Goal: Contribute content: Contribute content

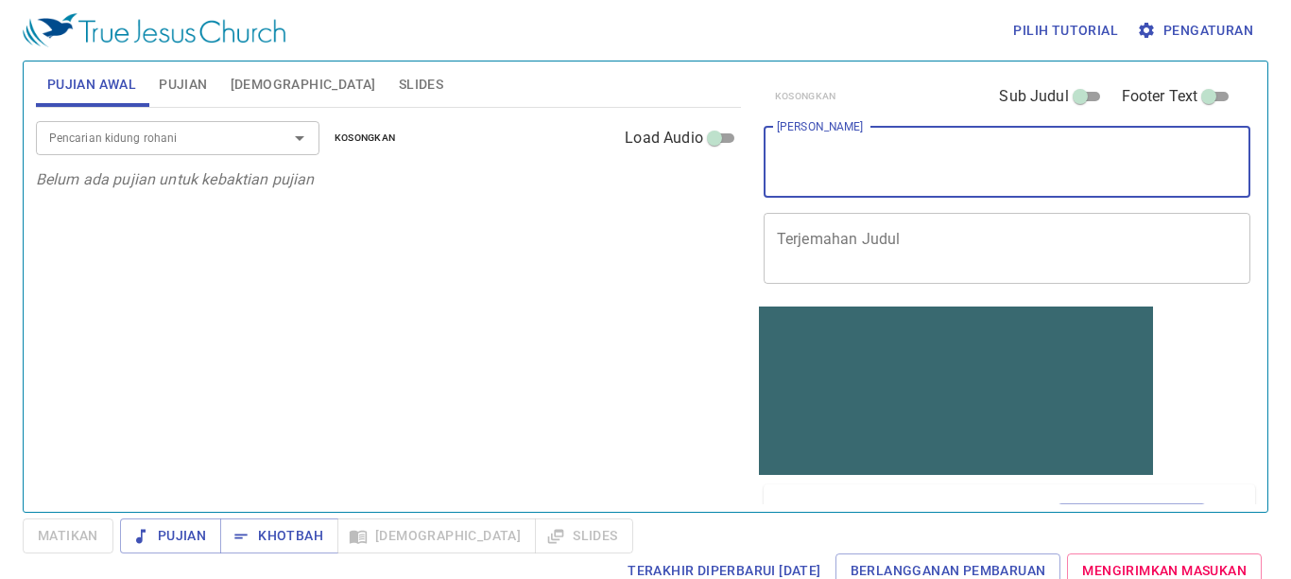
click at [822, 153] on textarea "[PERSON_NAME]" at bounding box center [1007, 162] width 461 height 36
type textarea "d"
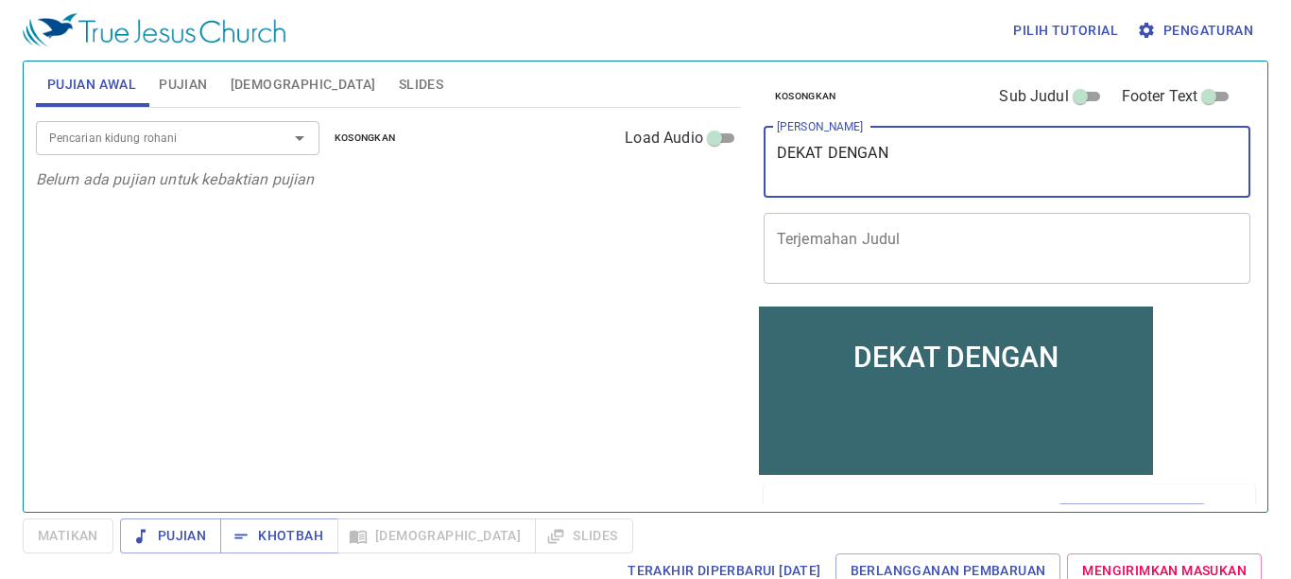
type textarea "DEKAT DENGAN"
click at [1158, 30] on span "Pengaturan" at bounding box center [1197, 31] width 112 height 24
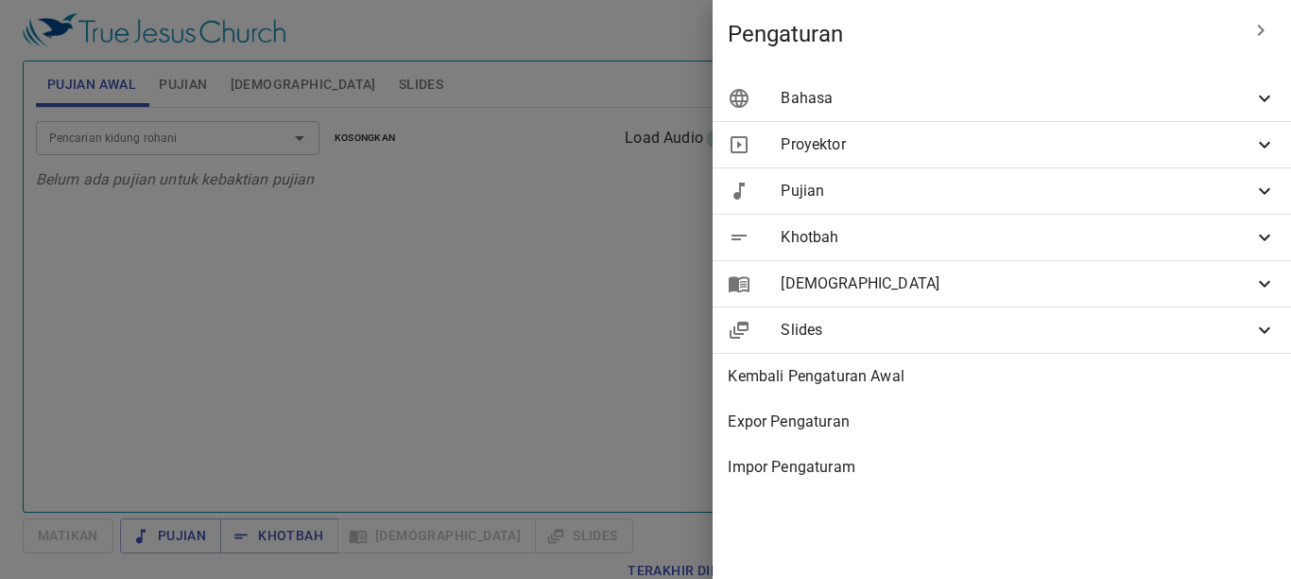
click at [0, 0] on div "Bahasa" at bounding box center [0, 0] width 0 height 0
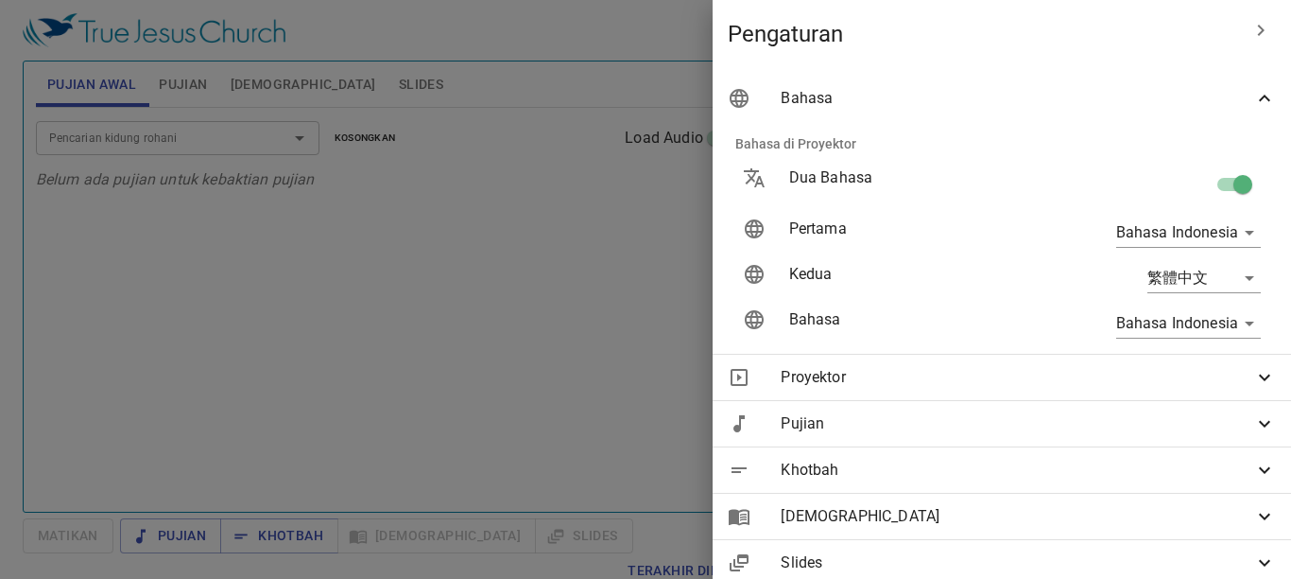
drag, startPoint x: 1224, startPoint y: 189, endPoint x: 1116, endPoint y: 282, distance: 142.1
click at [1224, 183] on input "checkbox" at bounding box center [1243, 188] width 108 height 36
checkbox input "false"
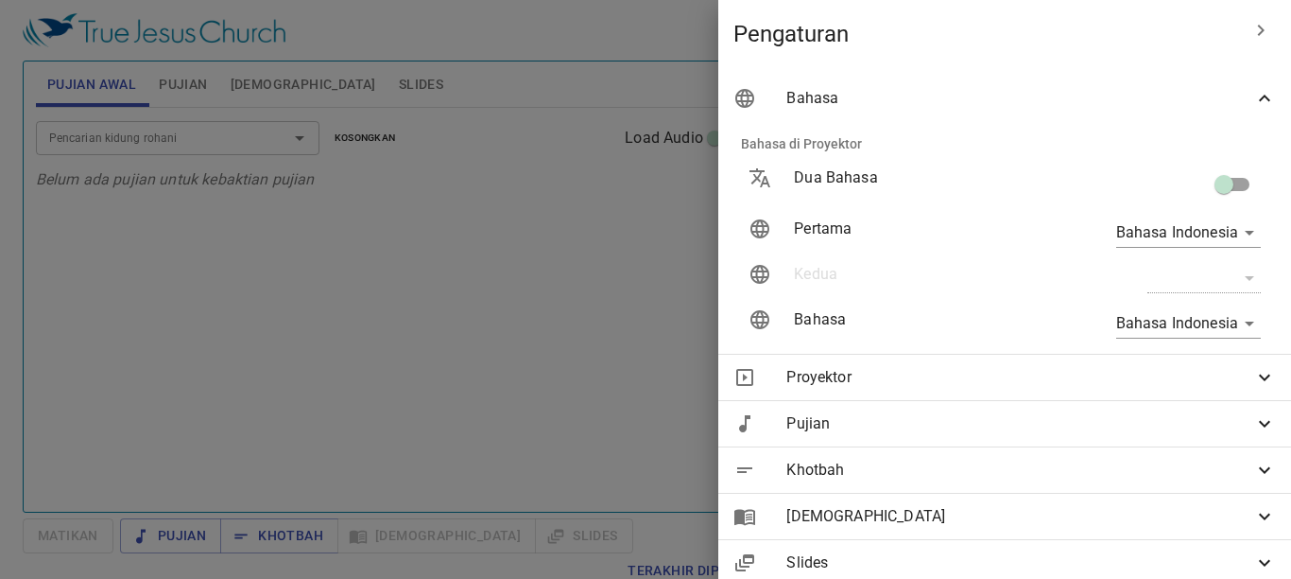
click at [0, 0] on div at bounding box center [0, 0] width 0 height 0
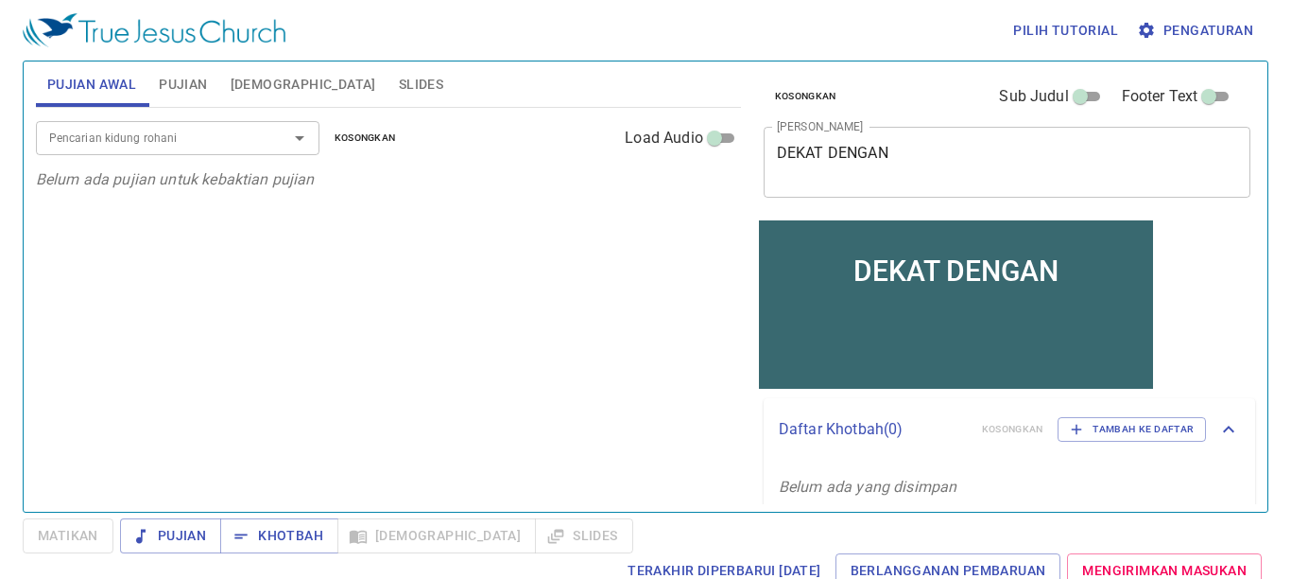
click at [179, 75] on span "Pujian" at bounding box center [183, 85] width 48 height 24
click at [1051, 97] on span "Sub Judul" at bounding box center [1033, 96] width 69 height 23
click at [1051, 97] on input "Sub Judul" at bounding box center [1081, 100] width 68 height 23
checkbox input "true"
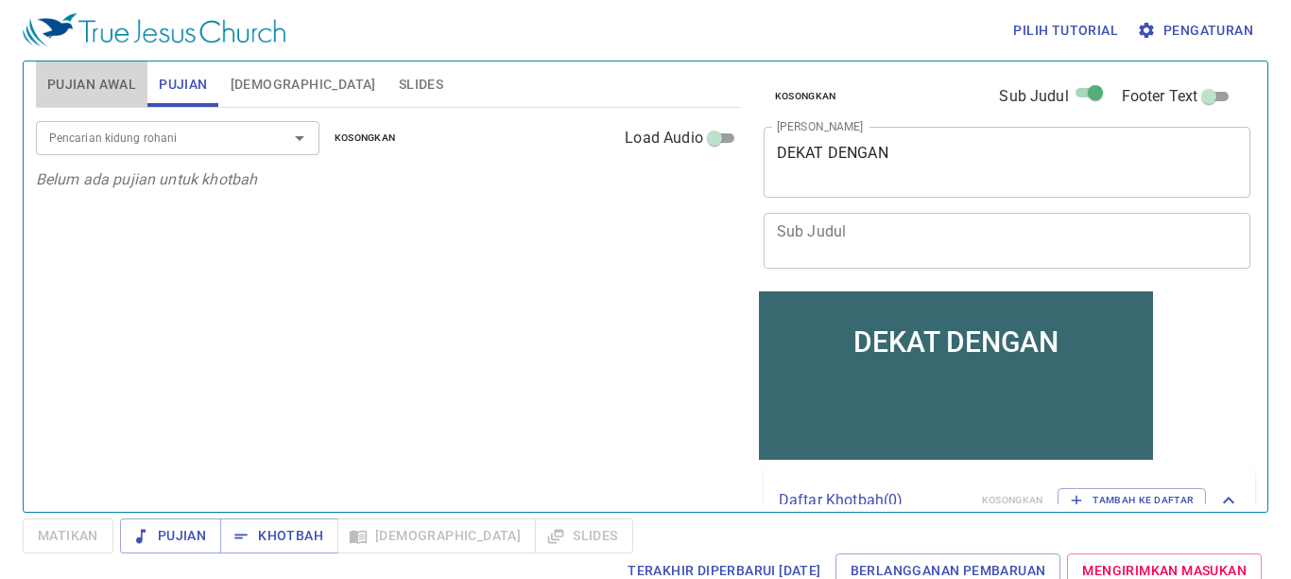
click at [86, 78] on span "Pujian Awal" at bounding box center [91, 85] width 89 height 24
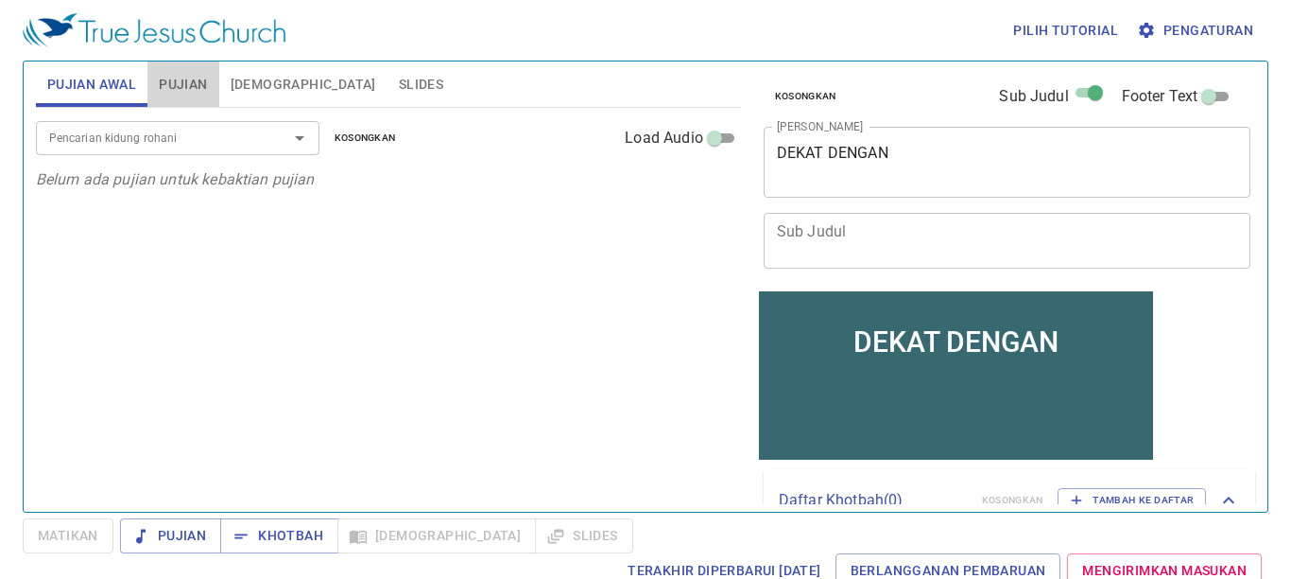
click at [197, 86] on span "Pujian" at bounding box center [183, 85] width 48 height 24
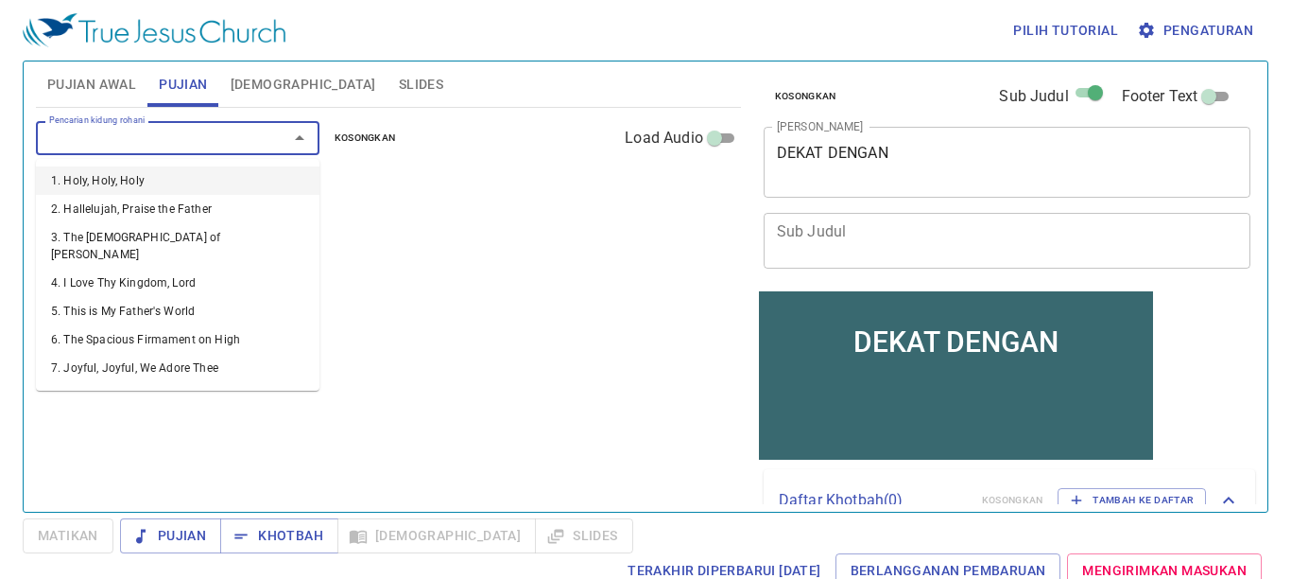
click at [157, 144] on input "Pencarian kidung rohani" at bounding box center [150, 138] width 216 height 22
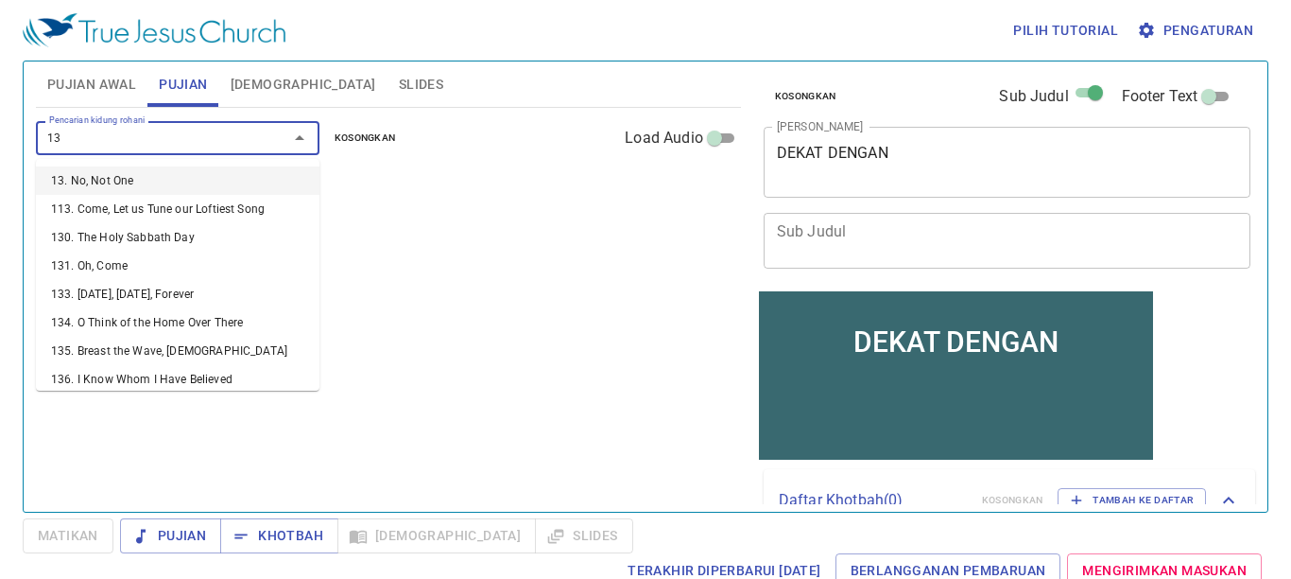
type input "131"
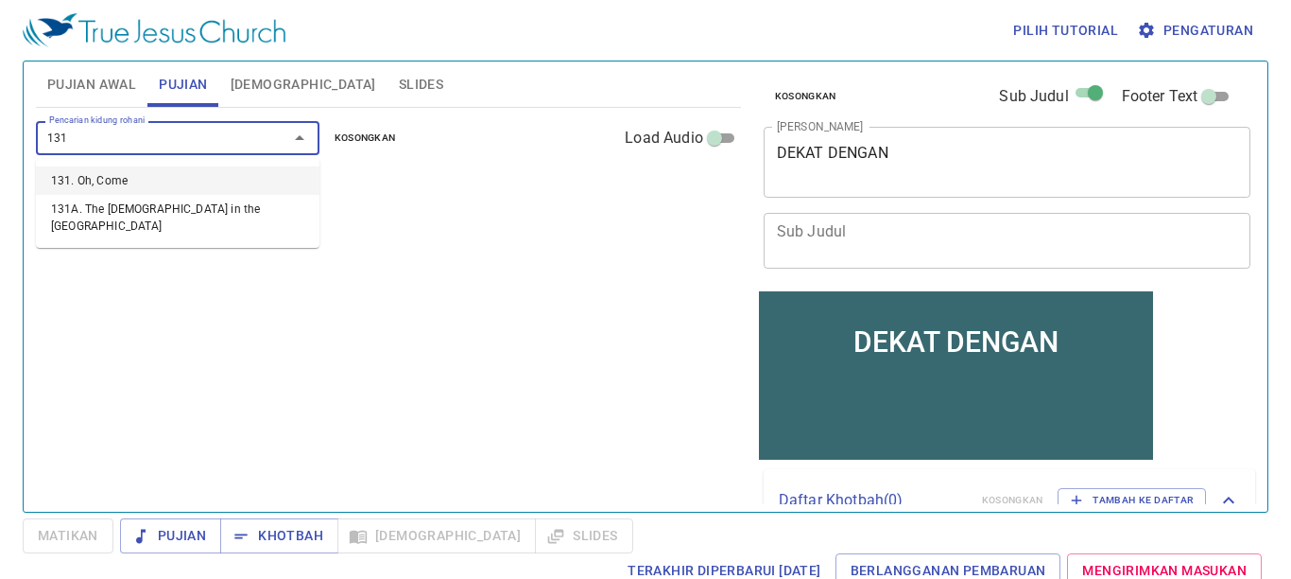
click at [0, 0] on li "131. Oh, Come" at bounding box center [0, 0] width 0 height 0
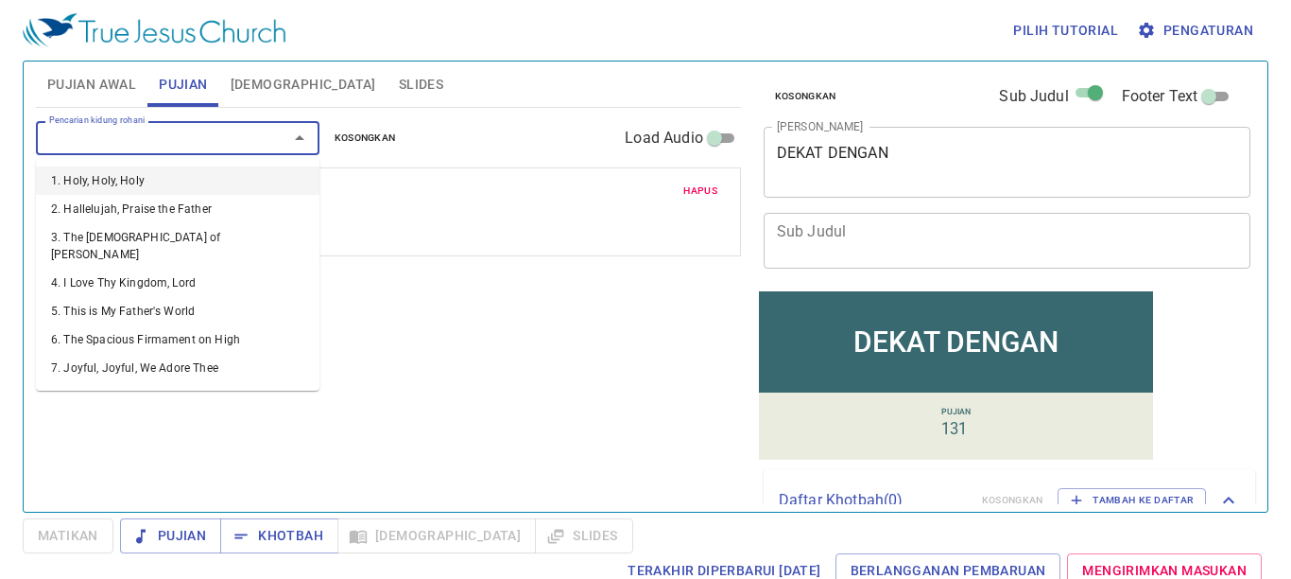
click at [135, 136] on input "Pencarian kidung rohani" at bounding box center [150, 138] width 216 height 22
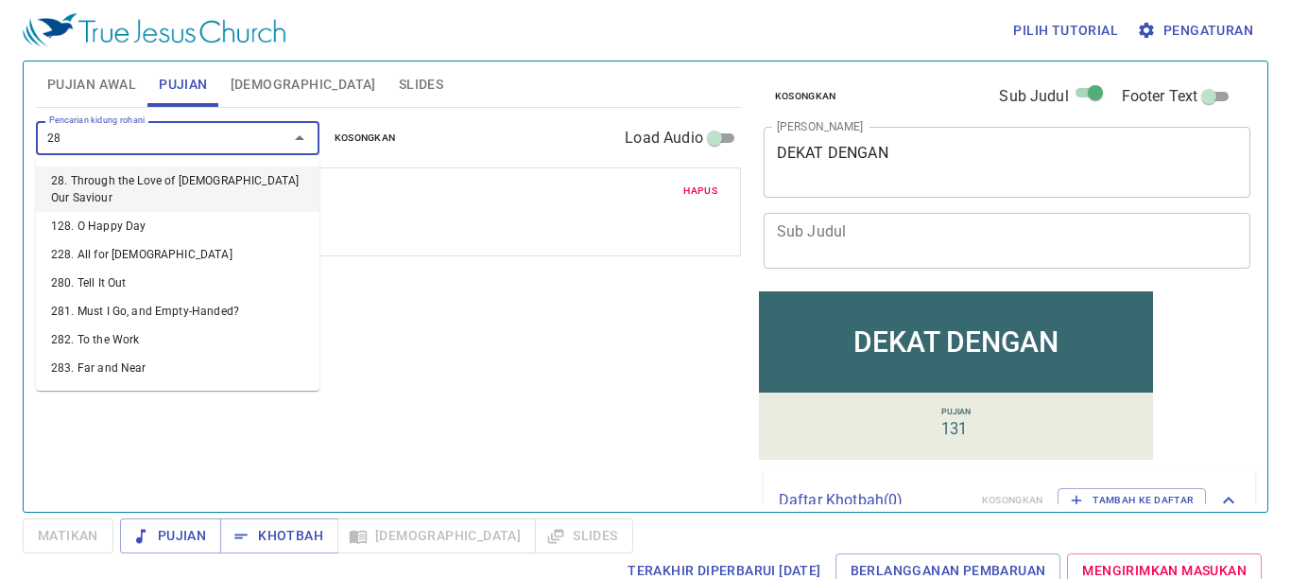
type input "289"
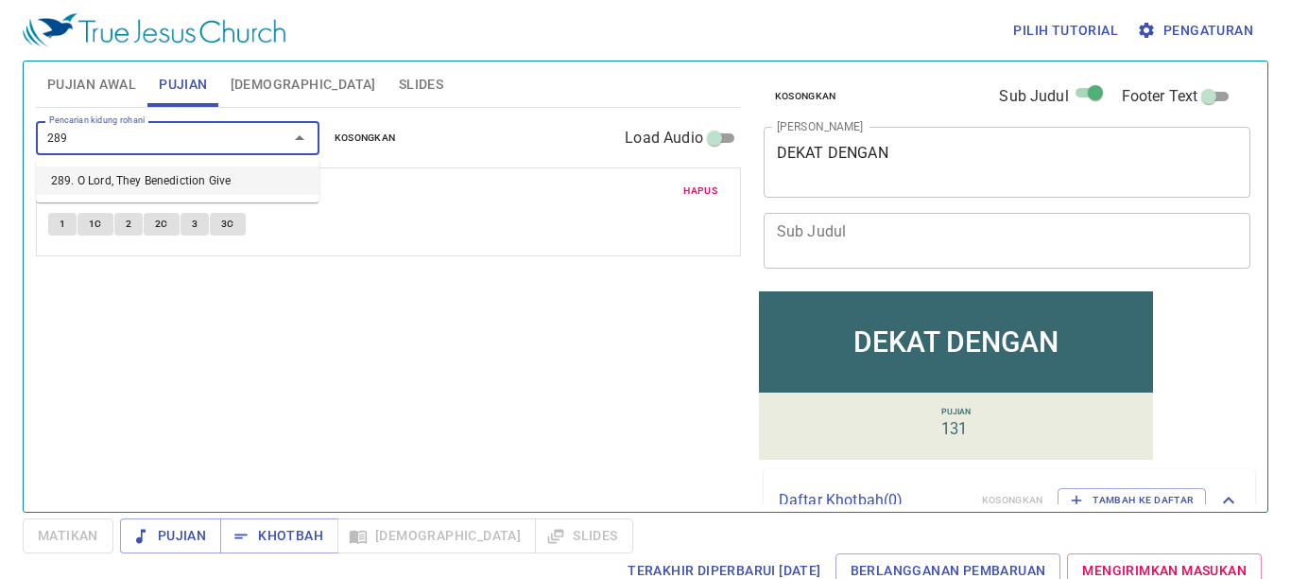
click at [135, 177] on li "289. O Lord, They Benediction Give" at bounding box center [178, 180] width 284 height 28
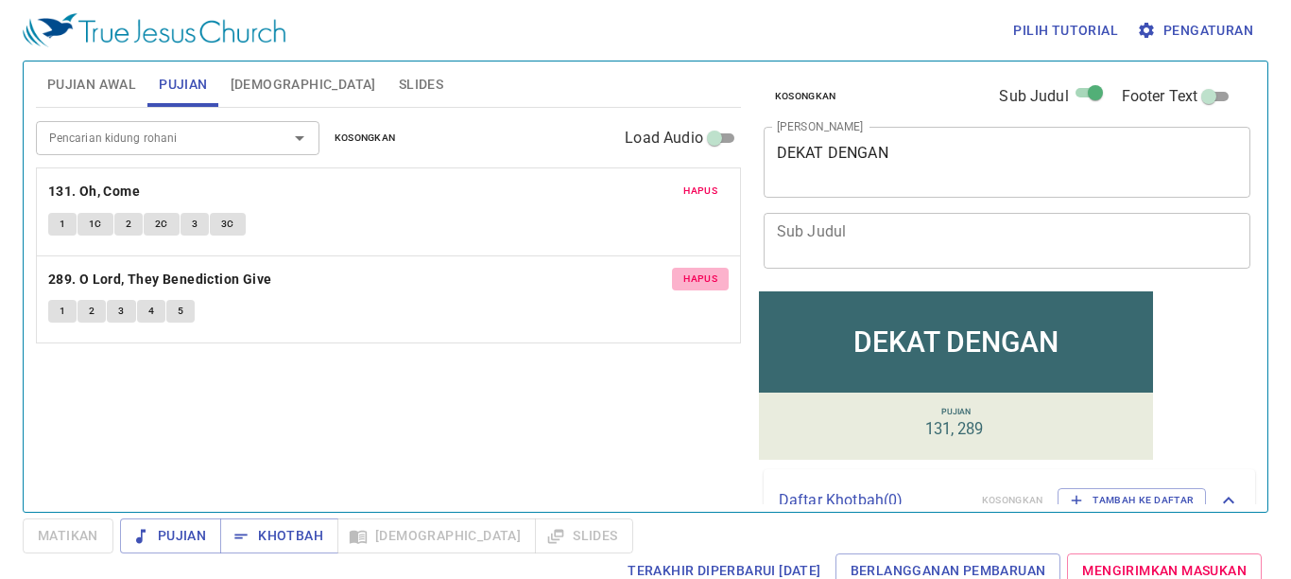
click at [701, 284] on span "Hapus" at bounding box center [700, 278] width 34 height 17
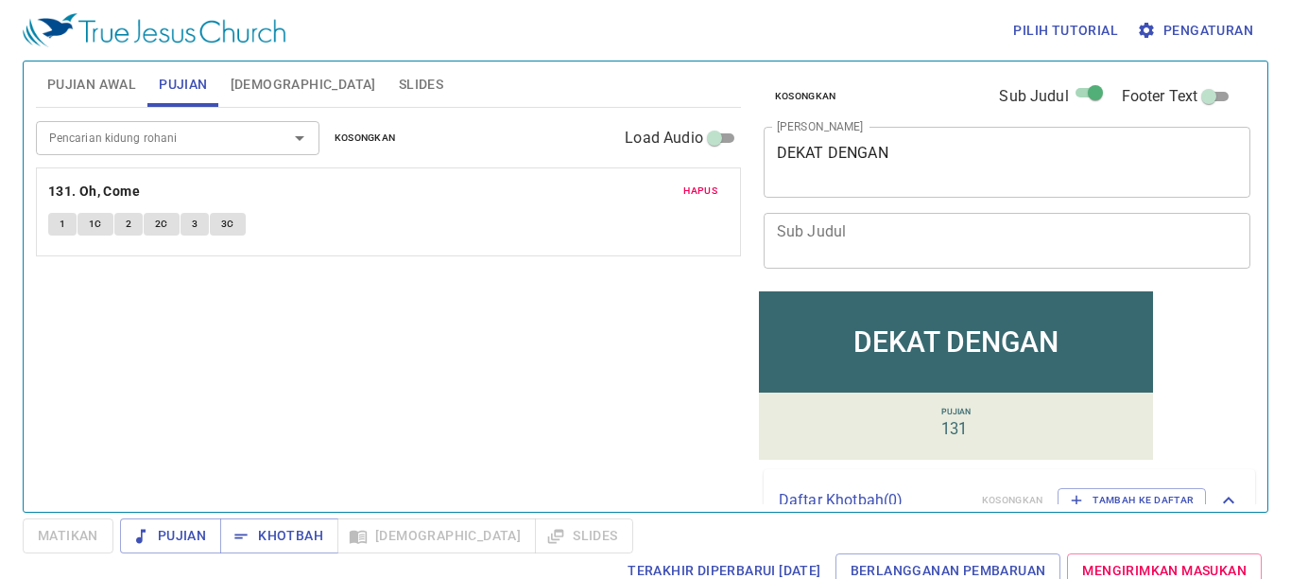
drag, startPoint x: 74, startPoint y: 121, endPoint x: 89, endPoint y: 135, distance: 20.7
click at [81, 127] on div "Pencarian kidung rohani" at bounding box center [178, 137] width 284 height 33
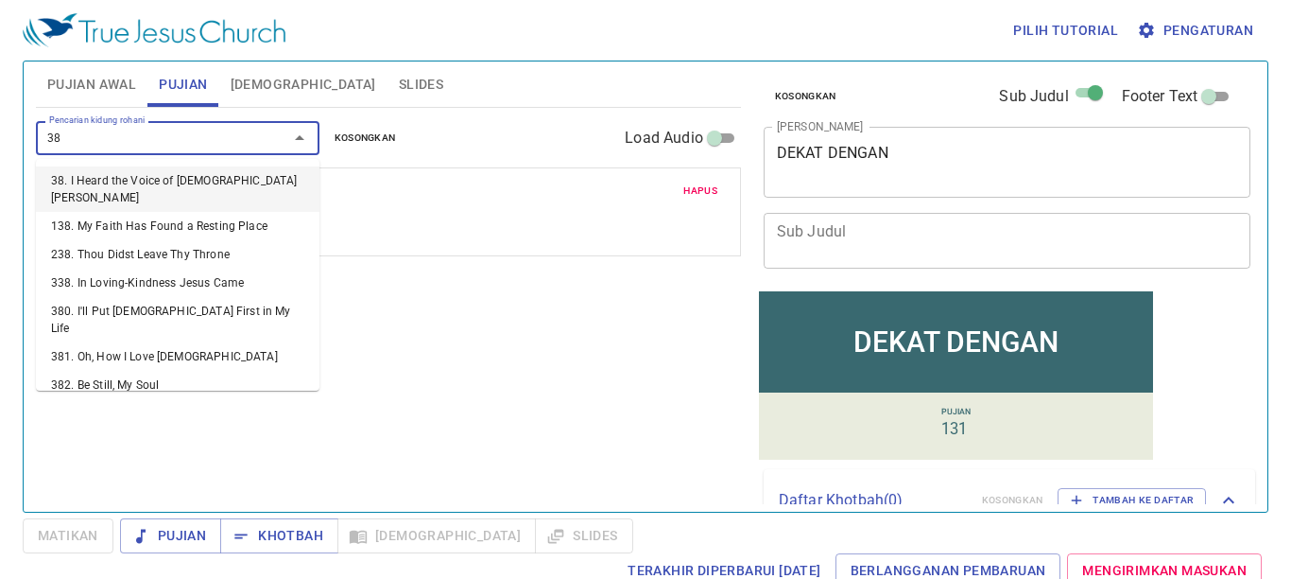
type input "389"
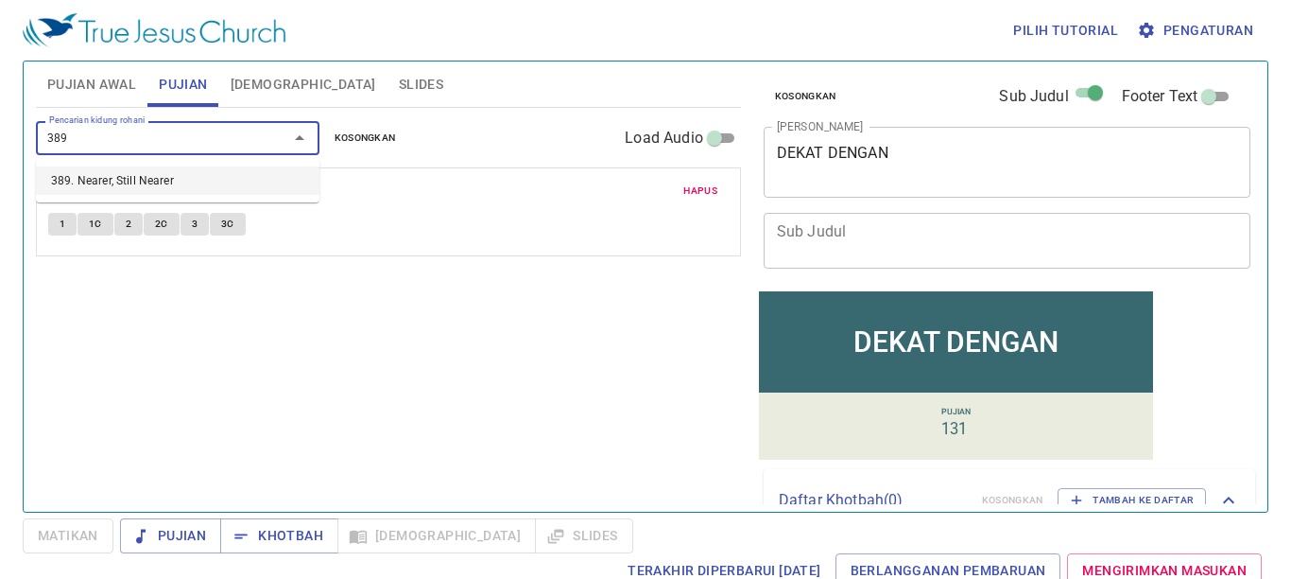
click at [131, 170] on li "389. Nearer, Still Nearer" at bounding box center [178, 180] width 284 height 28
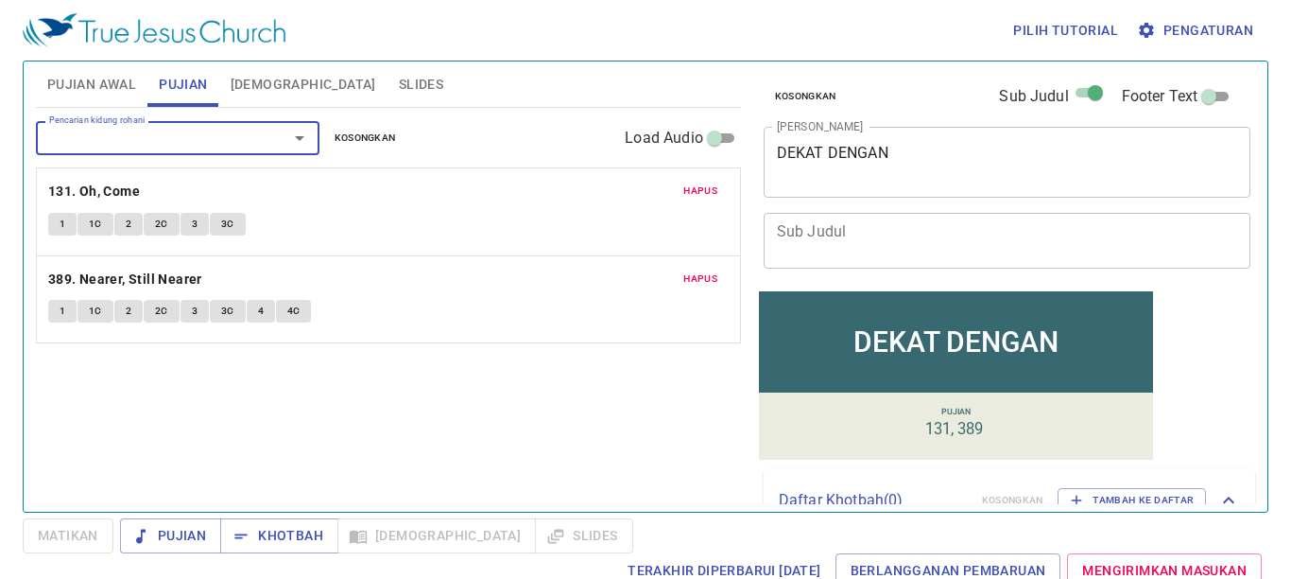
click at [91, 82] on span "Pujian Awal" at bounding box center [91, 85] width 89 height 24
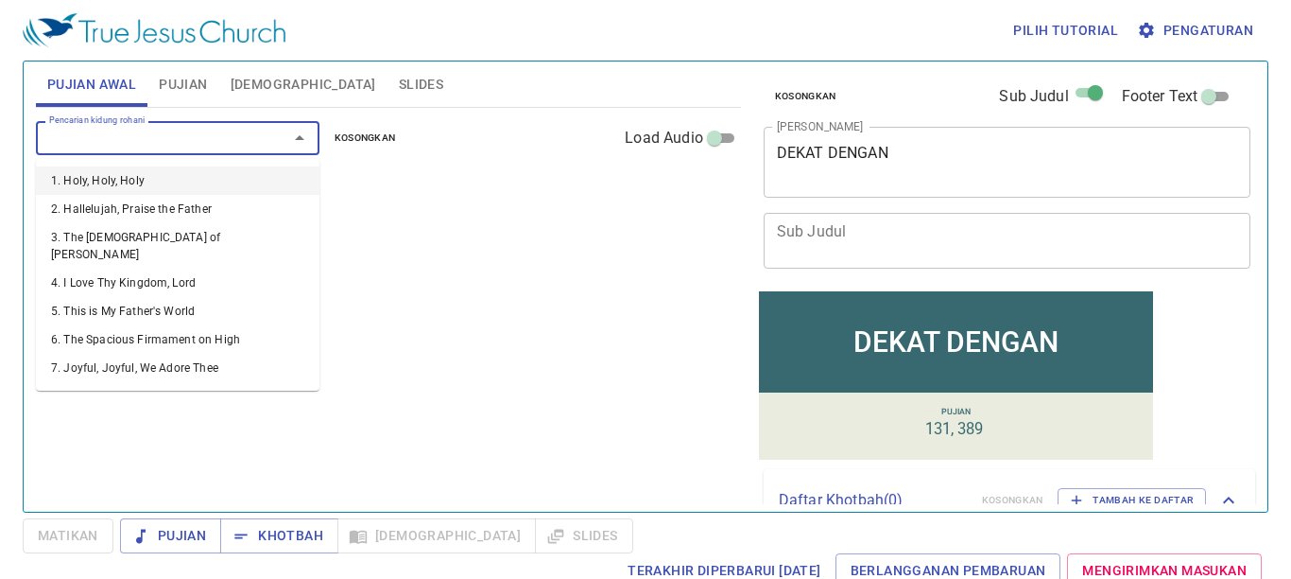
click at [80, 146] on input "Pencarian kidung rohani" at bounding box center [150, 138] width 216 height 22
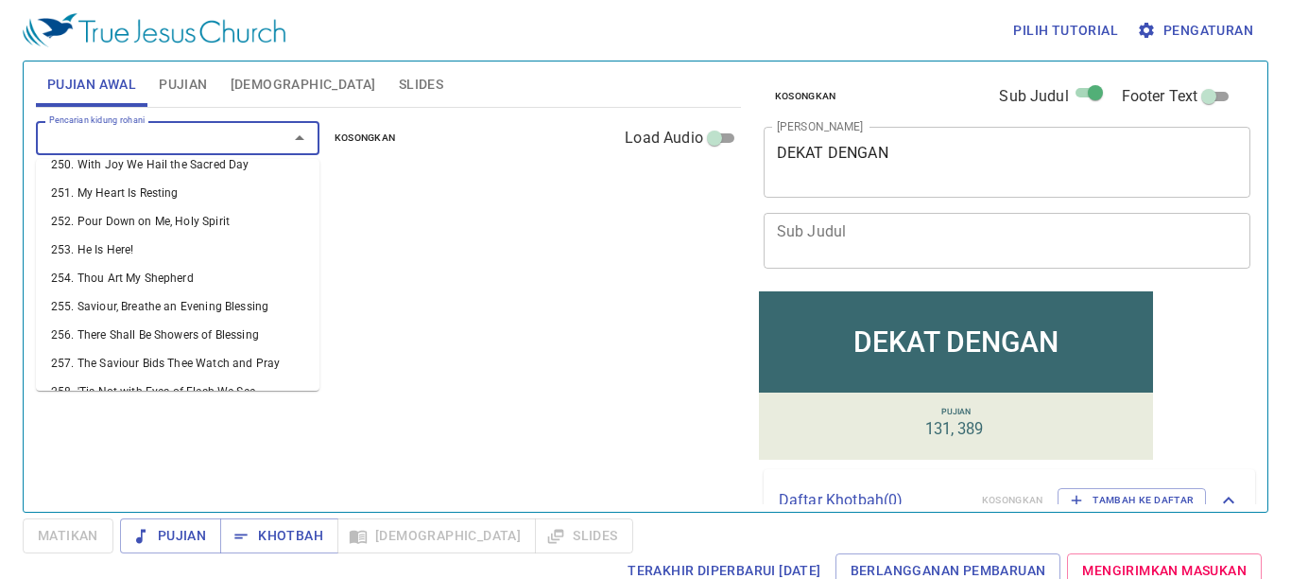
scroll to position [7468, 0]
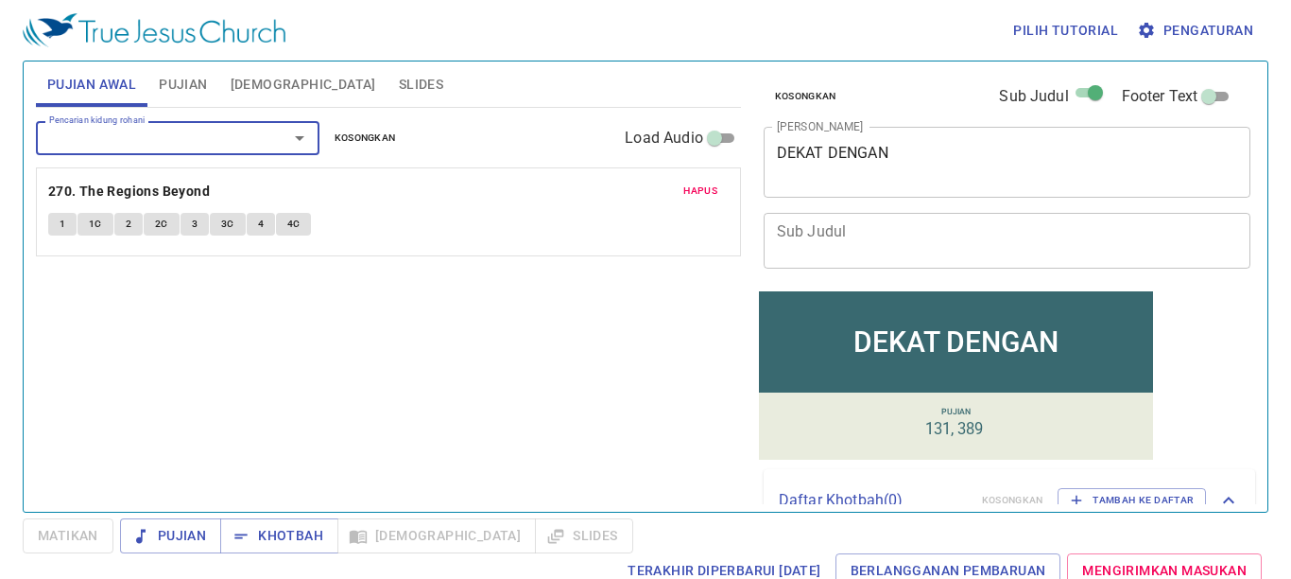
click at [54, 216] on button "1" at bounding box center [62, 224] width 28 height 23
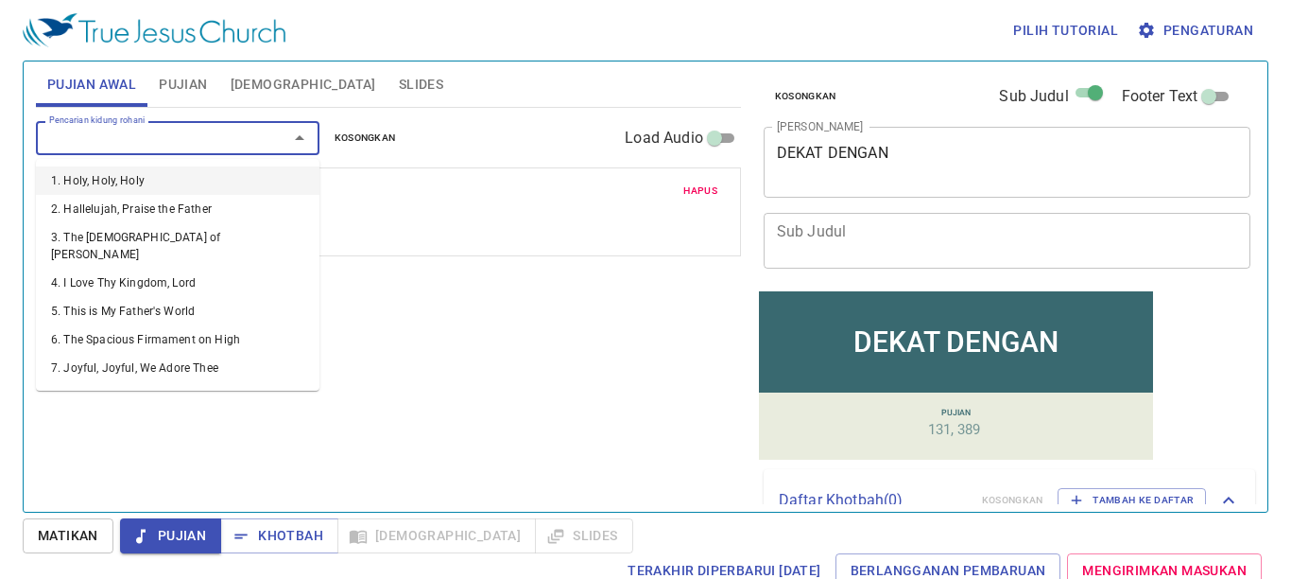
click at [226, 131] on input "Pencarian kidung rohani" at bounding box center [150, 138] width 216 height 22
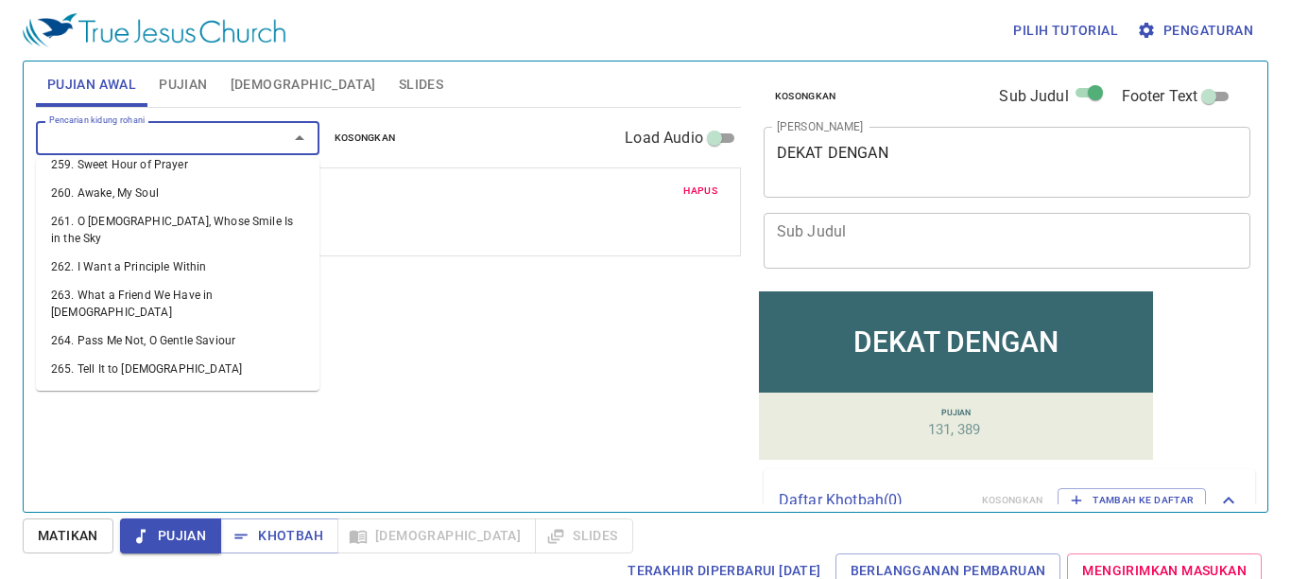
scroll to position [7657, 0]
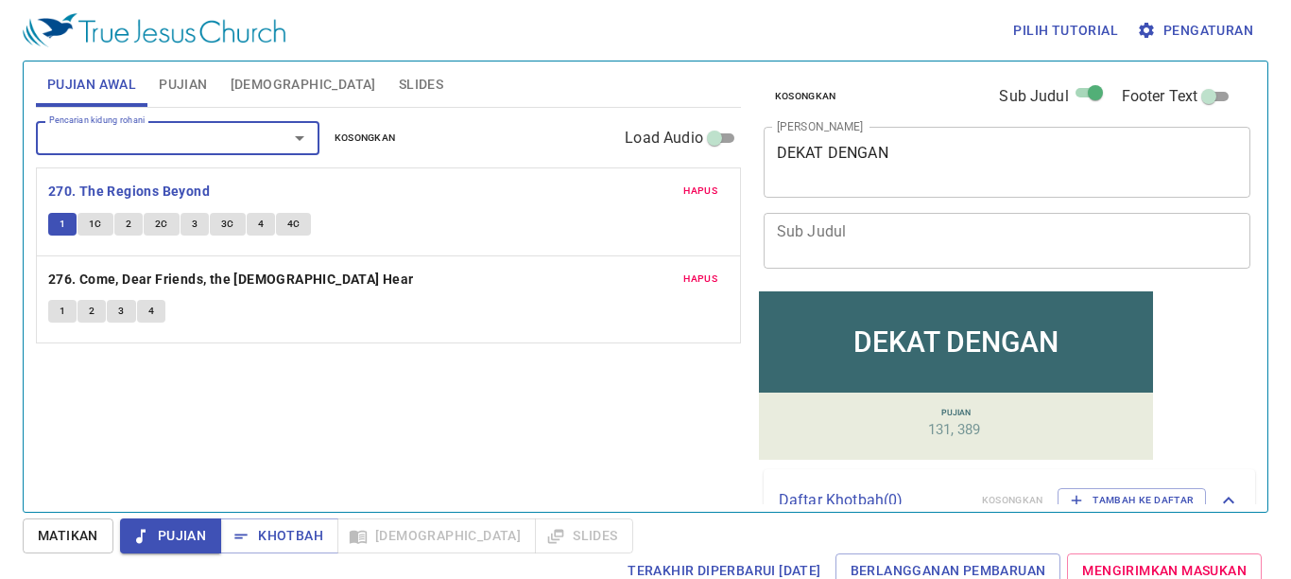
click at [130, 139] on input "Pencarian kidung rohani" at bounding box center [150, 138] width 216 height 22
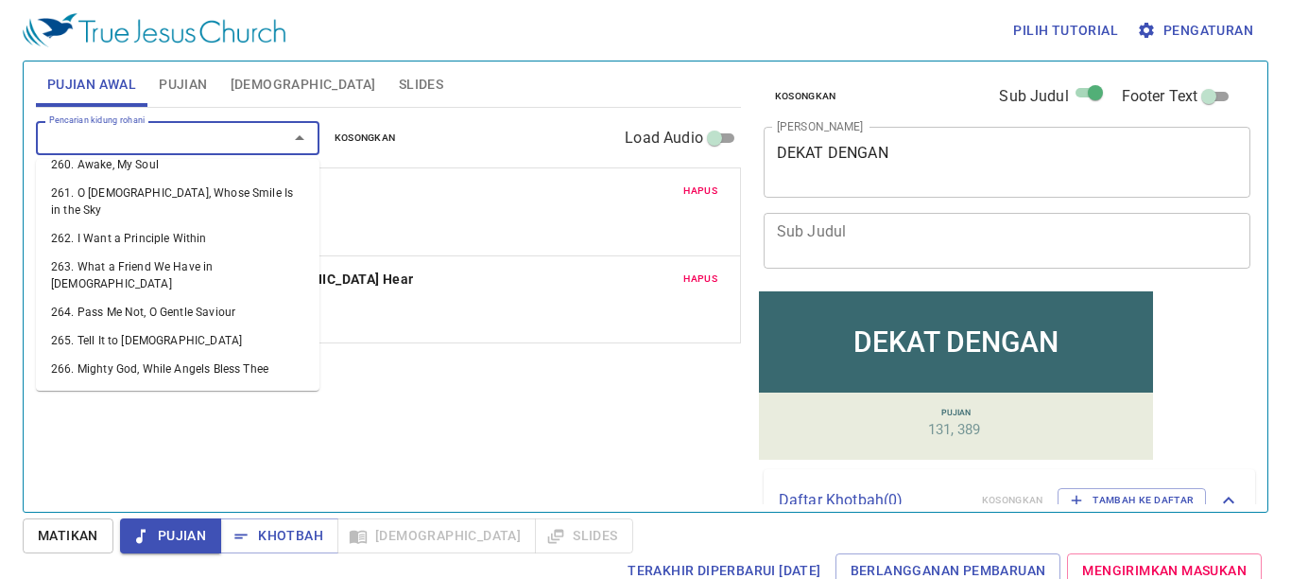
scroll to position [7752, 0]
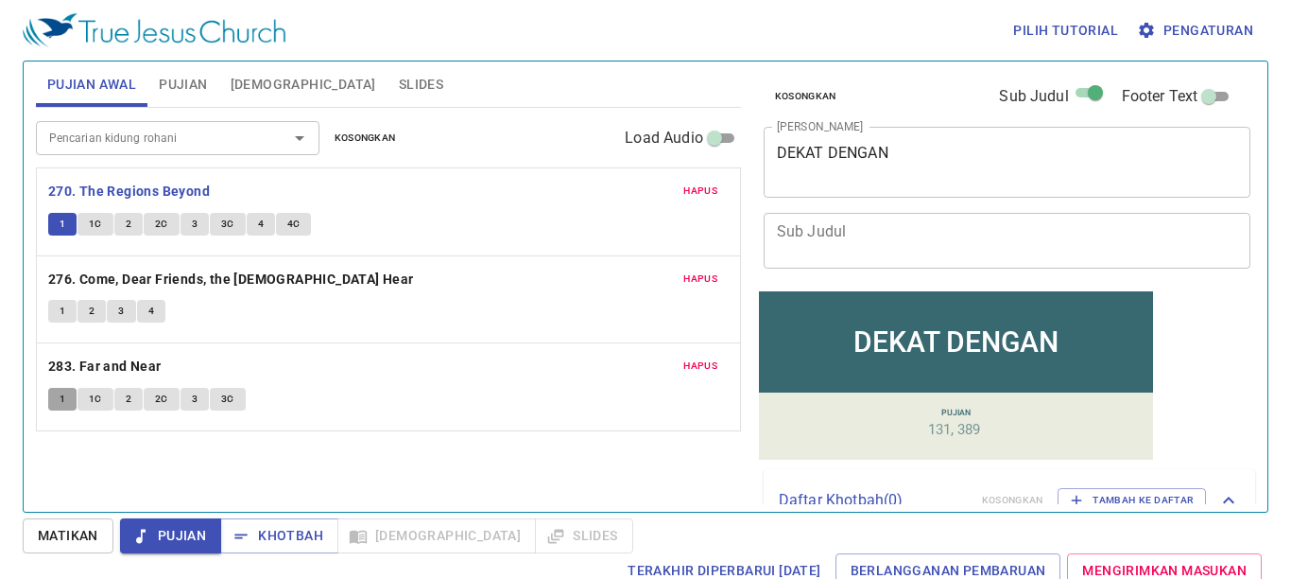
click at [50, 399] on button "1" at bounding box center [62, 399] width 28 height 23
click at [61, 398] on span "1" at bounding box center [63, 398] width 6 height 17
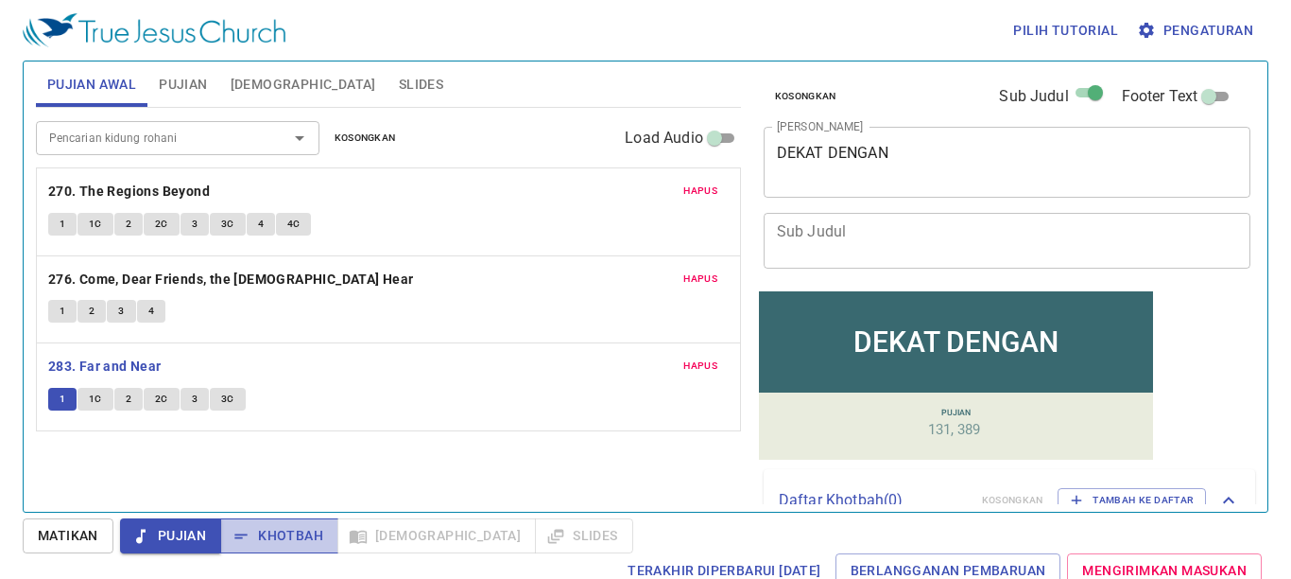
click at [0, 0] on span "Khotbah" at bounding box center [0, 0] width 0 height 0
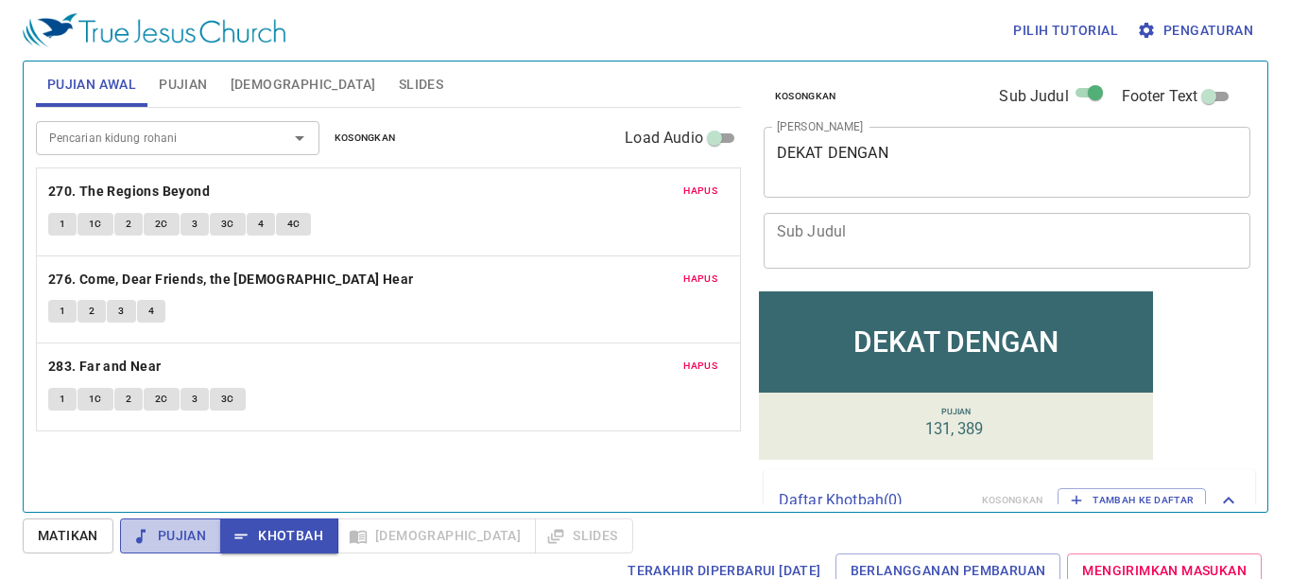
click at [168, 528] on span "Pujian" at bounding box center [170, 536] width 71 height 24
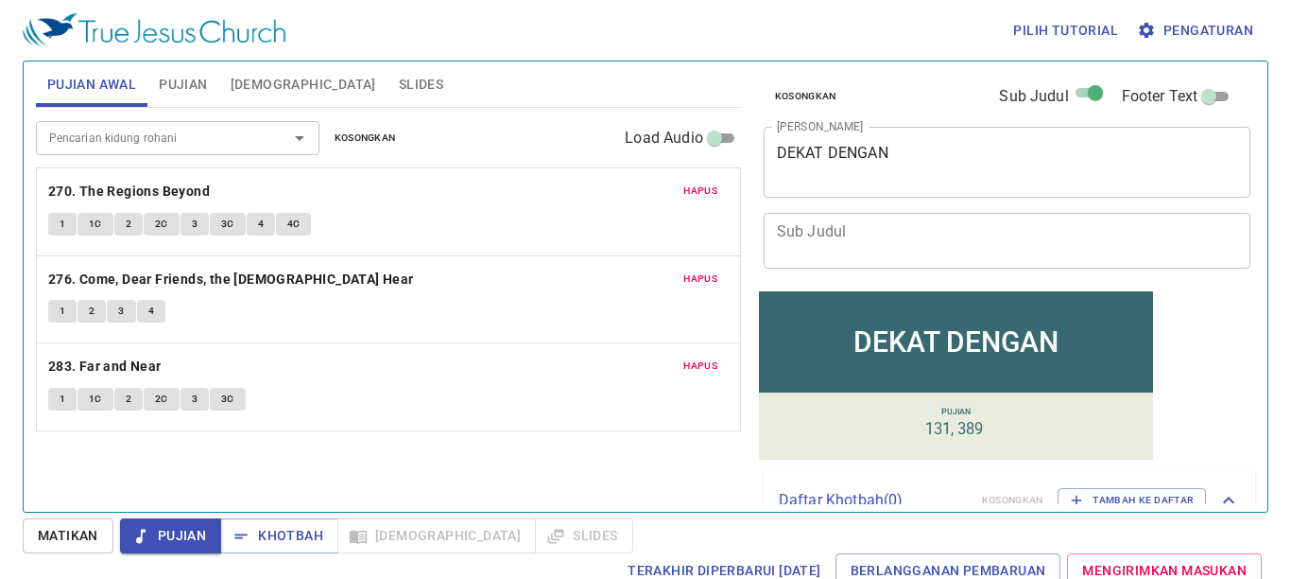
click at [899, 250] on textarea "Sub Judul" at bounding box center [1007, 240] width 461 height 36
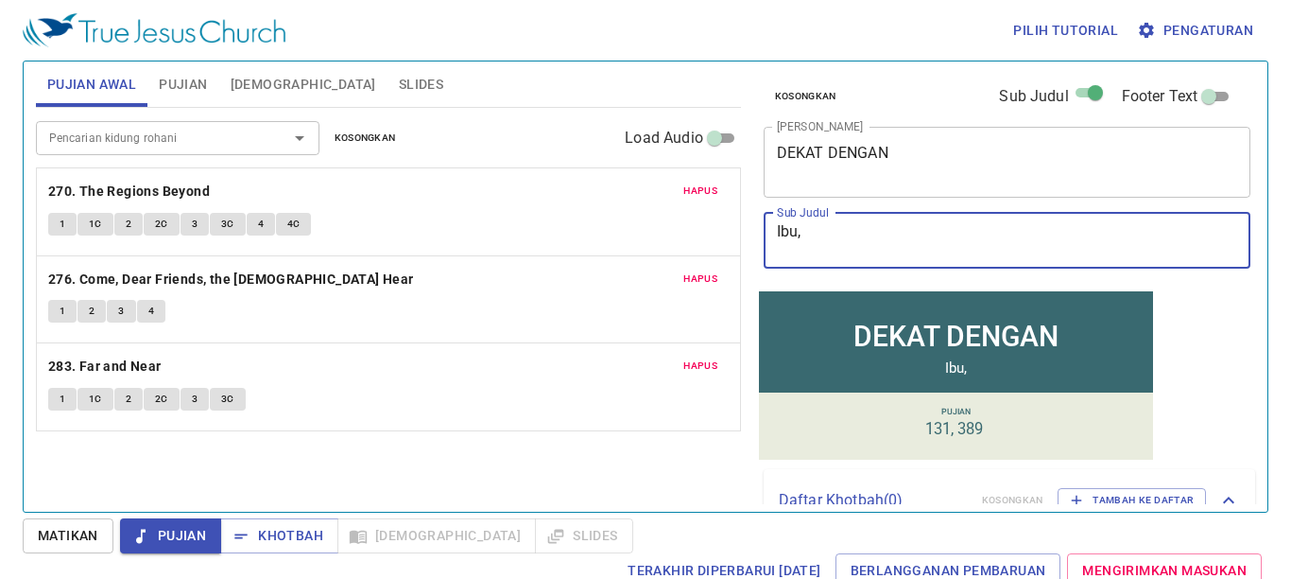
type textarea "Ibu"
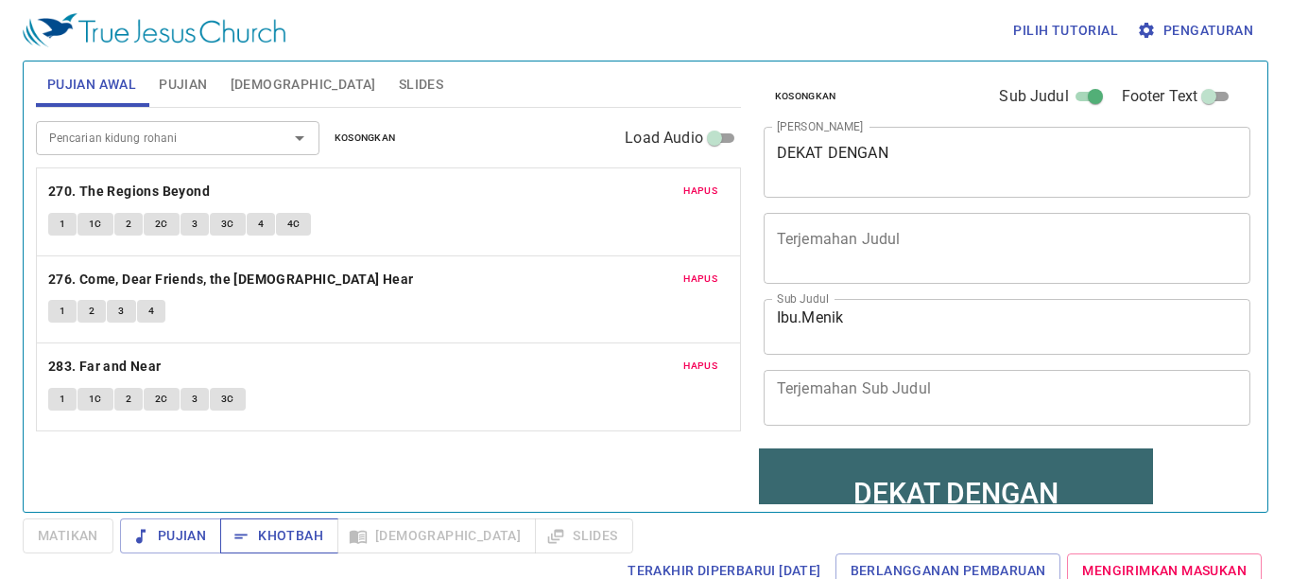
click at [287, 536] on span "Khotbah" at bounding box center [279, 536] width 88 height 24
click at [931, 152] on textarea "DEKAT DENGAN" at bounding box center [1007, 162] width 461 height 36
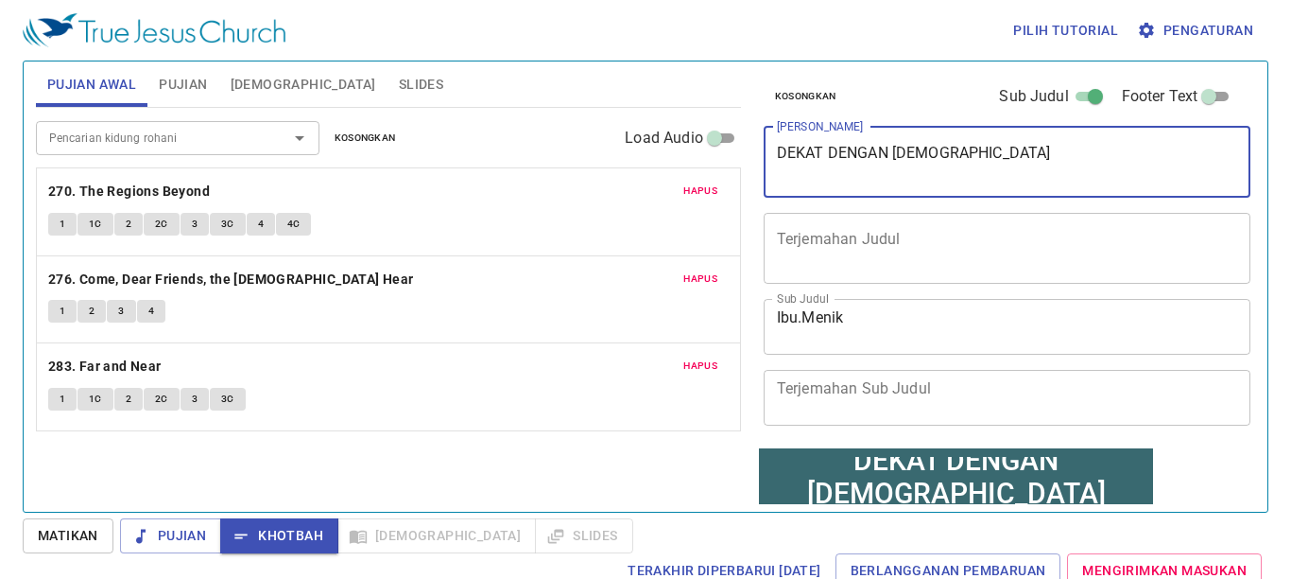
type textarea "DEKAT DENGAN TUHAN"
click at [1163, 19] on span "Pengaturan" at bounding box center [1197, 31] width 112 height 24
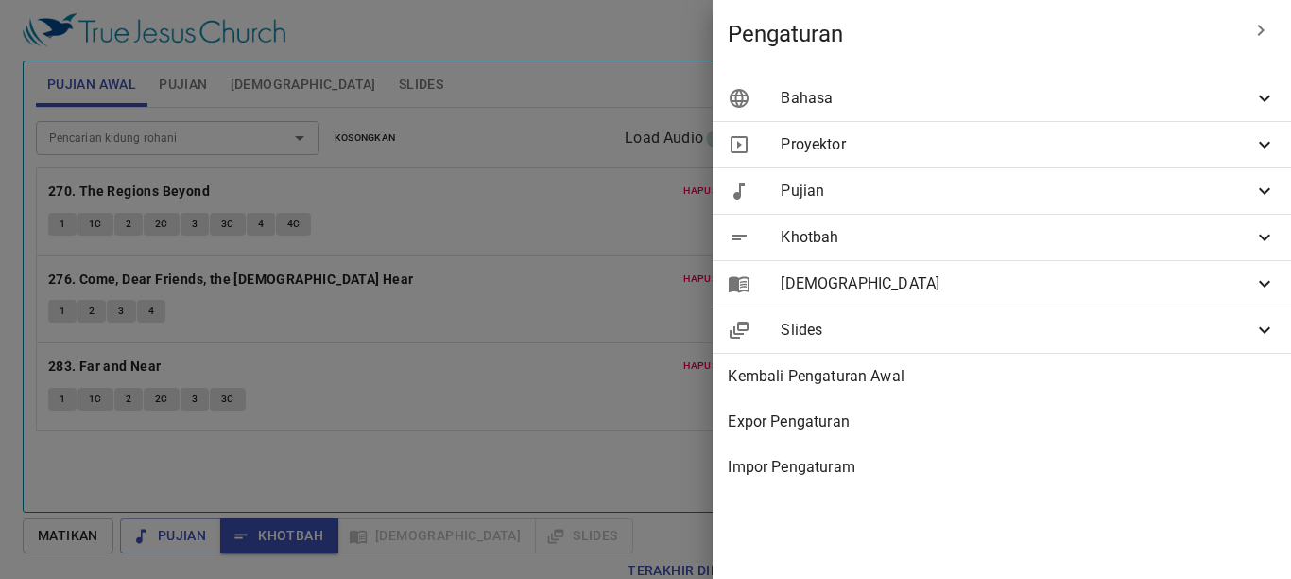
click at [1184, 73] on ul "Bahasa Bahasa di Proyektor Dua Bahasa Pertama Bahasa Indonesia id Kedua 繁體中文 zh…" at bounding box center [1002, 282] width 579 height 429
click at [1170, 104] on span "Bahasa" at bounding box center [1017, 98] width 473 height 23
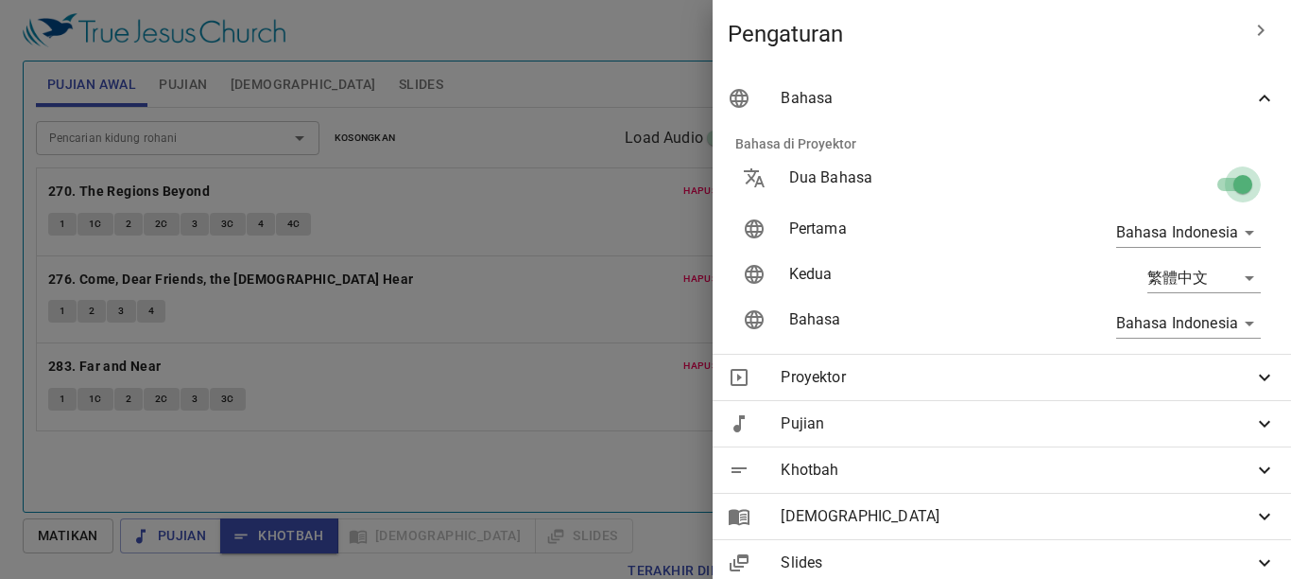
drag, startPoint x: 1224, startPoint y: 188, endPoint x: 1210, endPoint y: 169, distance: 23.6
click at [1222, 185] on input "checkbox" at bounding box center [1243, 188] width 108 height 36
checkbox input "false"
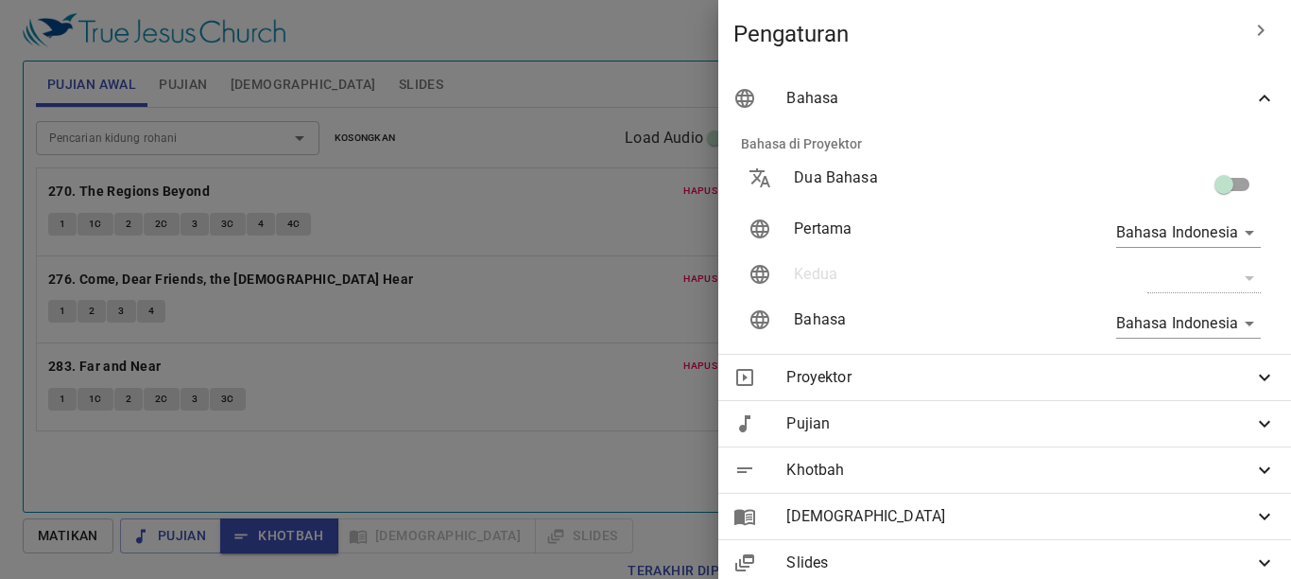
drag, startPoint x: 539, startPoint y: 209, endPoint x: 503, endPoint y: 170, distance: 52.8
click at [536, 206] on div at bounding box center [645, 289] width 1291 height 579
